Goal: Task Accomplishment & Management: Complete application form

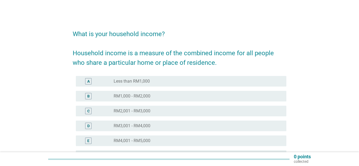
click at [89, 128] on div "D" at bounding box center [88, 126] width 2 height 6
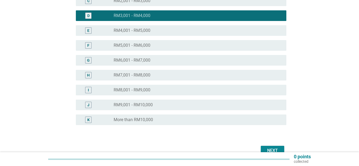
scroll to position [139, 0]
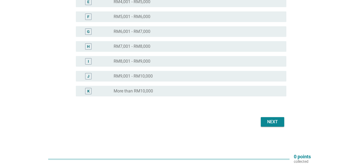
click at [277, 124] on div "Next" at bounding box center [272, 122] width 15 height 6
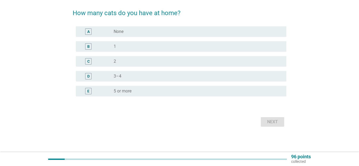
scroll to position [0, 0]
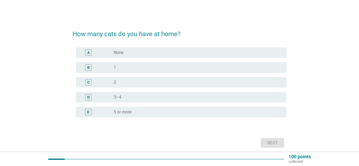
click at [88, 96] on div "D" at bounding box center [88, 98] width 2 height 6
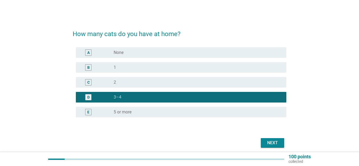
click at [271, 142] on div "Next" at bounding box center [272, 143] width 15 height 6
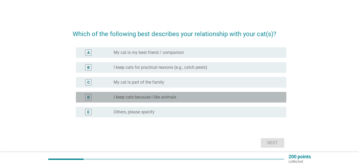
click at [98, 97] on div "D" at bounding box center [97, 97] width 34 height 6
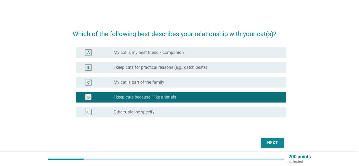
click at [102, 51] on div "A" at bounding box center [97, 52] width 34 height 6
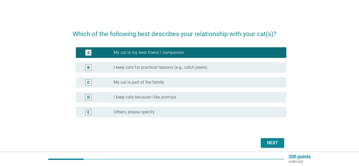
click at [272, 140] on button "Next" at bounding box center [272, 143] width 23 height 10
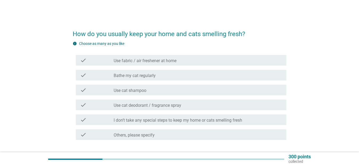
click at [116, 62] on label "Use fabric / air freshener at home" at bounding box center [145, 60] width 63 height 5
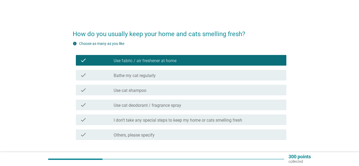
click at [119, 76] on label "Bathe my cat regularly" at bounding box center [135, 75] width 42 height 5
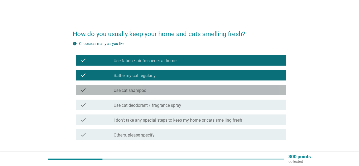
click at [118, 89] on label "Use cat shampoo" at bounding box center [130, 90] width 33 height 5
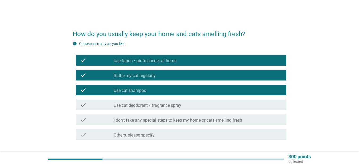
click at [117, 106] on label "Use cat deodorant / fragrance spray" at bounding box center [148, 105] width 68 height 5
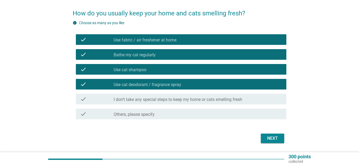
scroll to position [21, 0]
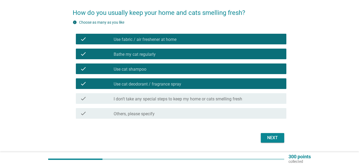
click at [276, 138] on div "Next" at bounding box center [272, 138] width 15 height 6
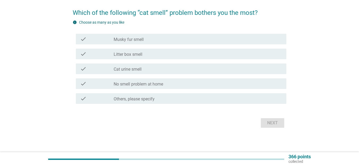
scroll to position [0, 0]
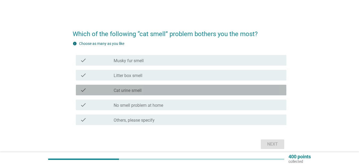
click at [130, 90] on label "Cat urine smell" at bounding box center [128, 90] width 28 height 5
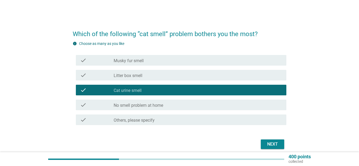
click at [269, 144] on div "Next" at bounding box center [272, 144] width 15 height 6
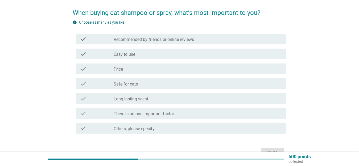
scroll to position [23, 0]
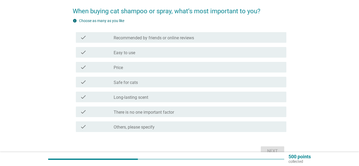
click at [136, 84] on label "Safe for cats" at bounding box center [126, 82] width 24 height 5
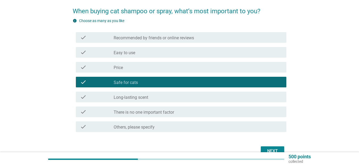
click at [135, 97] on label "Long-lasting scent" at bounding box center [131, 97] width 35 height 5
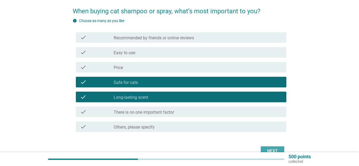
click at [279, 148] on button "Next" at bounding box center [272, 152] width 23 height 10
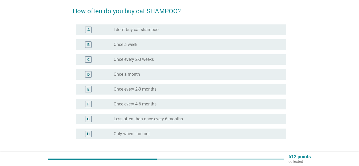
scroll to position [0, 0]
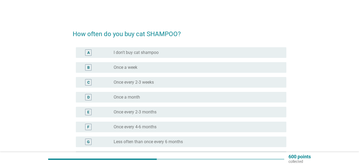
click at [107, 96] on div "D" at bounding box center [97, 97] width 34 height 6
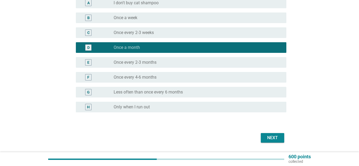
scroll to position [51, 0]
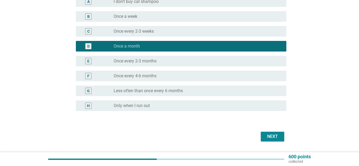
click at [283, 138] on button "Next" at bounding box center [272, 137] width 23 height 10
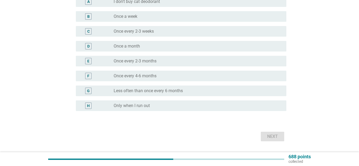
scroll to position [0, 0]
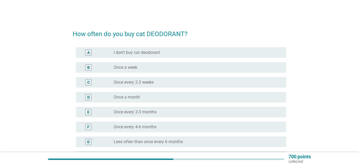
click at [101, 98] on div "D" at bounding box center [97, 97] width 34 height 6
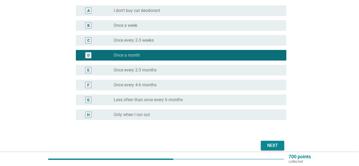
scroll to position [43, 0]
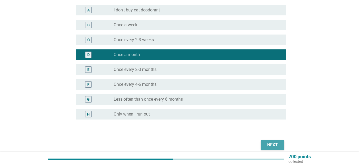
click at [276, 142] on button "Next" at bounding box center [272, 145] width 23 height 10
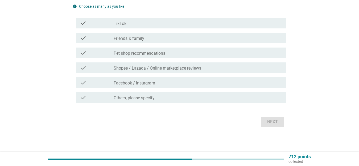
scroll to position [0, 0]
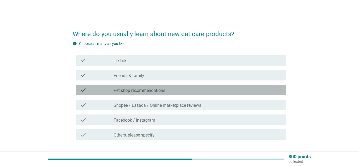
click at [93, 91] on div "check" at bounding box center [97, 90] width 34 height 6
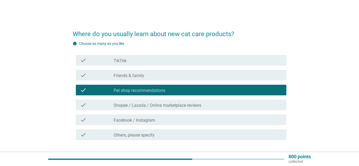
click at [101, 119] on div "check" at bounding box center [97, 120] width 34 height 6
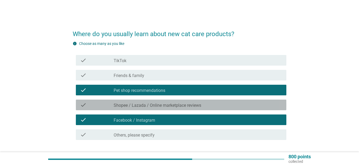
click at [184, 105] on label "Shopee / Lazada / Online marketplace reviews" at bounding box center [158, 105] width 88 height 5
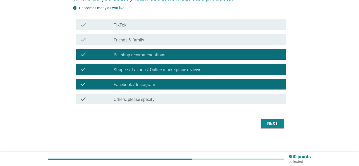
scroll to position [37, 0]
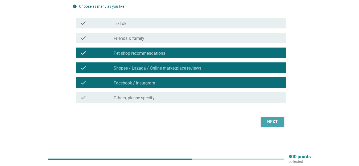
click at [280, 122] on div "Next" at bounding box center [272, 122] width 15 height 6
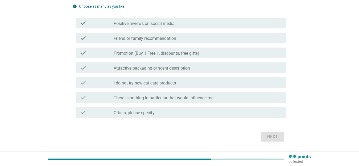
scroll to position [0, 0]
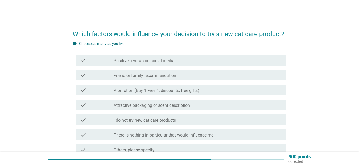
click at [115, 61] on label "Positive reviews on social media" at bounding box center [144, 60] width 61 height 5
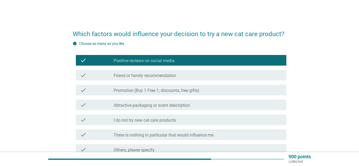
click at [114, 105] on label "Attractive packaging or scent description" at bounding box center [152, 105] width 76 height 5
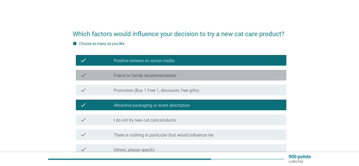
click at [160, 75] on label "Friend or family recommendation" at bounding box center [145, 75] width 63 height 5
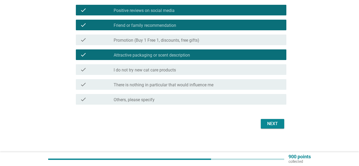
scroll to position [52, 0]
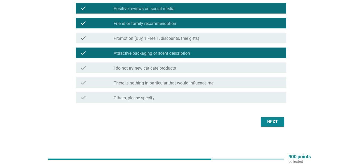
click at [270, 121] on div "Next" at bounding box center [272, 122] width 15 height 6
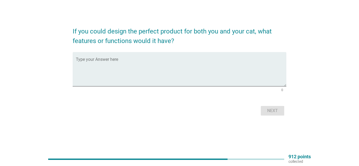
scroll to position [0, 0]
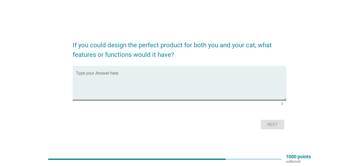
click at [119, 100] on textarea "Type your Answer here" at bounding box center [181, 86] width 210 height 28
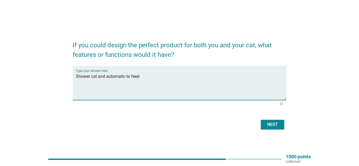
type textarea "Shower cat and automatic to feed"
click at [278, 130] on button "Next" at bounding box center [272, 125] width 23 height 10
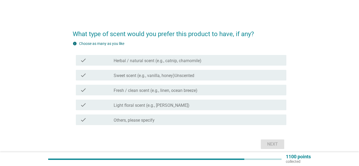
click at [134, 76] on label "Sweet scent (e.g., vanilla, honey)Unscented" at bounding box center [154, 75] width 81 height 5
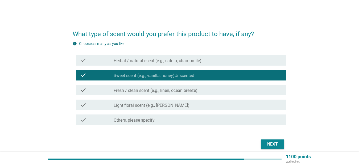
click at [116, 61] on label "Herbal / natural scent (e.g., catnip, chamomile)" at bounding box center [158, 60] width 88 height 5
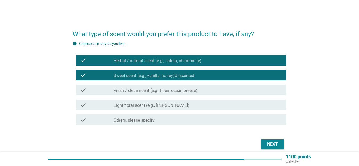
click at [279, 144] on div "Next" at bounding box center [272, 144] width 15 height 6
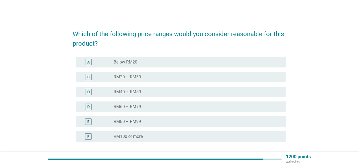
click at [98, 73] on div "B radio_button_unchecked RM20 – RM39" at bounding box center [181, 77] width 210 height 11
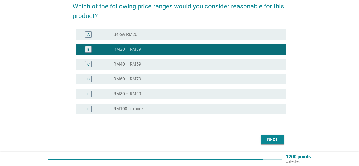
scroll to position [33, 0]
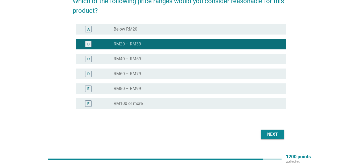
click at [280, 134] on button "Next" at bounding box center [272, 135] width 23 height 10
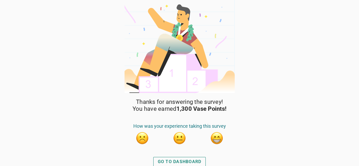
scroll to position [2, 0]
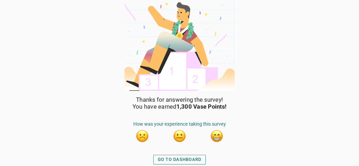
click at [187, 157] on button "GO TO DASHBOARD" at bounding box center [179, 160] width 53 height 10
